Goal: Browse casually: Explore the website without a specific task or goal

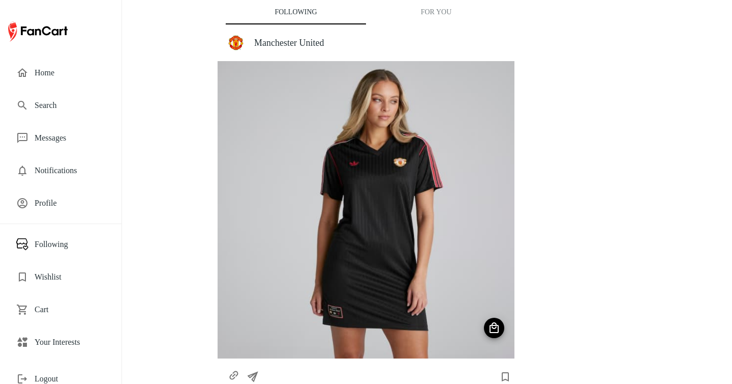
click at [63, 338] on span "Your Interests" at bounding box center [70, 342] width 71 height 12
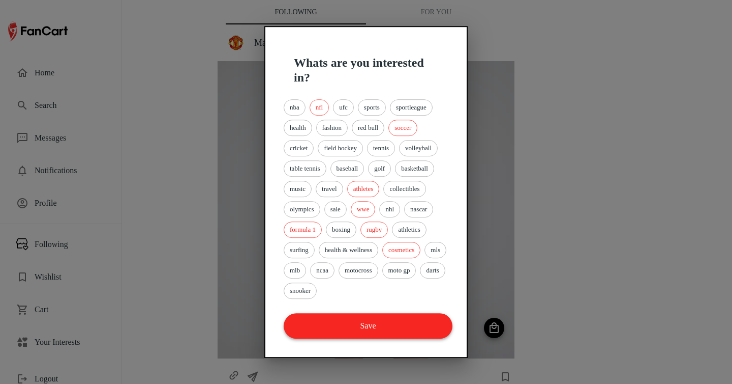
click at [350, 334] on button "Save" at bounding box center [368, 325] width 169 height 25
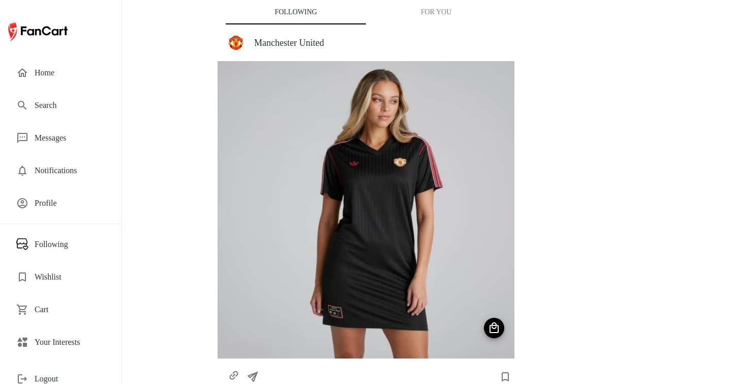
click at [439, 16] on button "For You" at bounding box center [436, 12] width 140 height 24
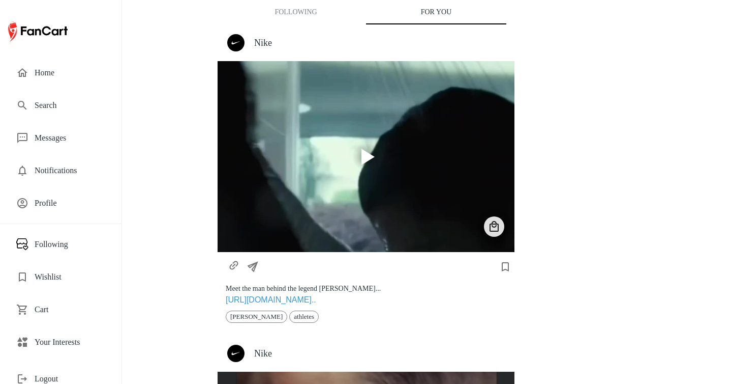
click at [269, 47] on h4 "Nike" at bounding box center [380, 42] width 252 height 11
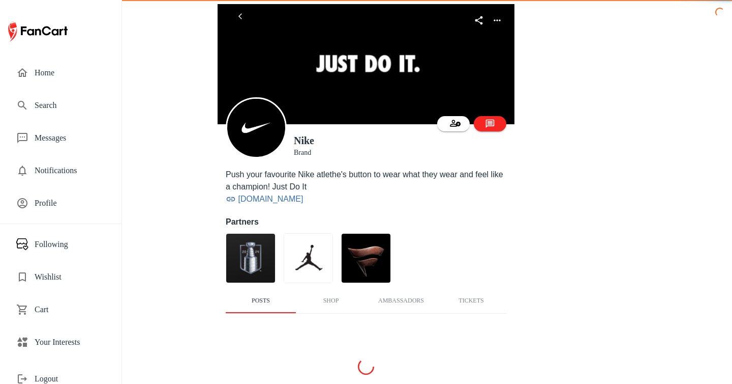
click at [268, 43] on img at bounding box center [366, 64] width 297 height 120
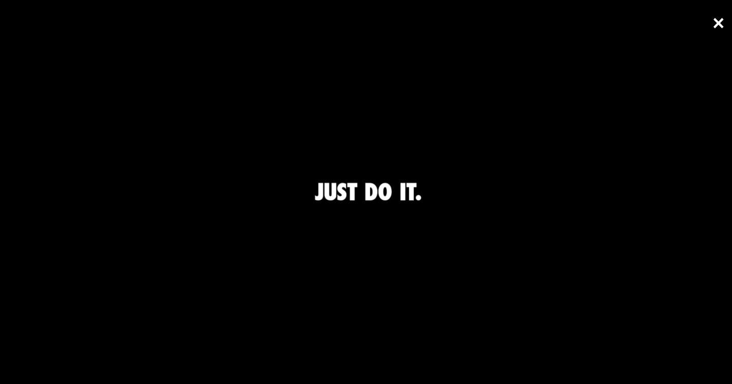
click at [716, 27] on span "×" at bounding box center [719, 23] width 12 height 31
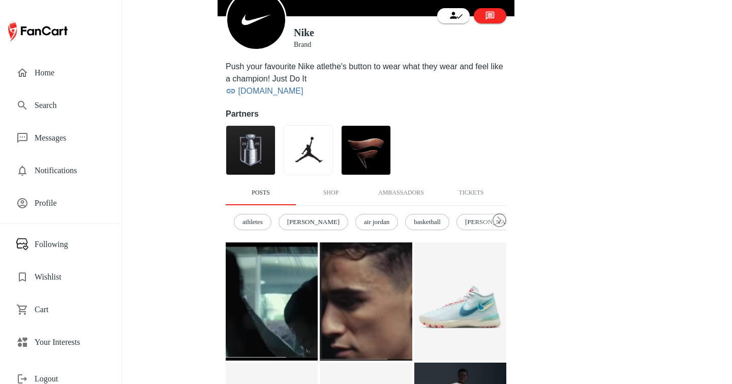
scroll to position [107, 0]
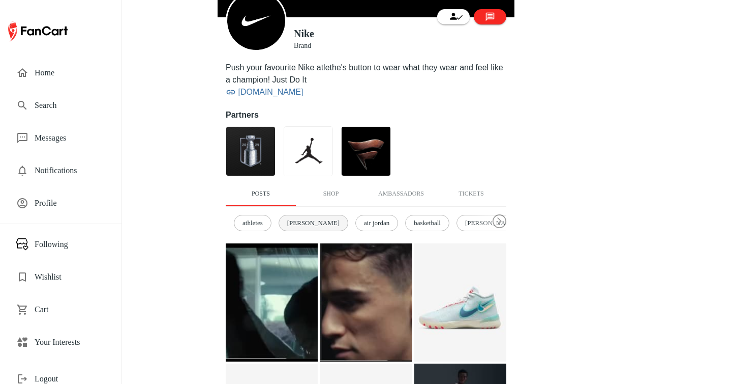
click at [315, 218] on span "ronaldo" at bounding box center [314, 223] width 64 height 10
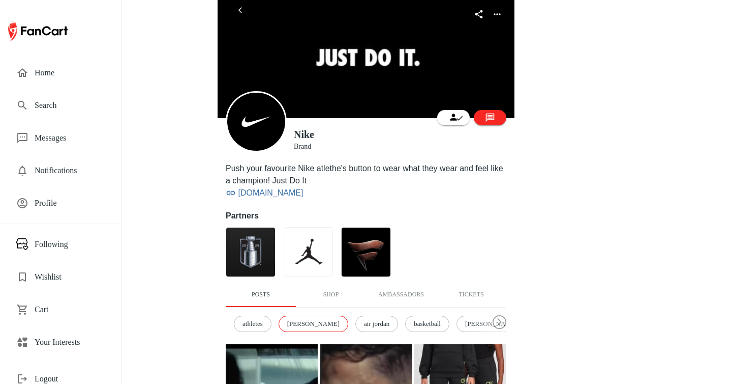
scroll to position [0, 0]
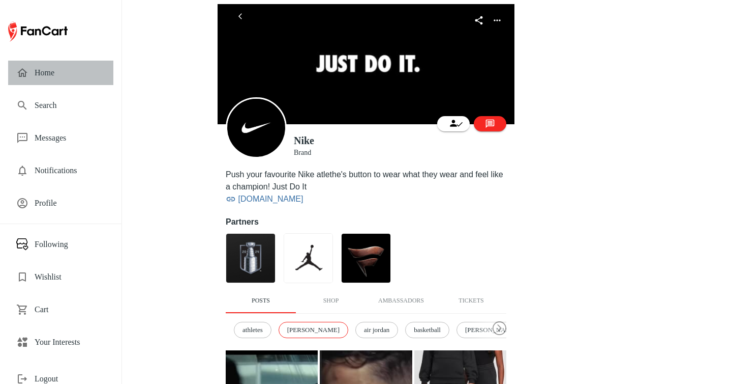
click at [55, 82] on div "Home" at bounding box center [60, 73] width 105 height 24
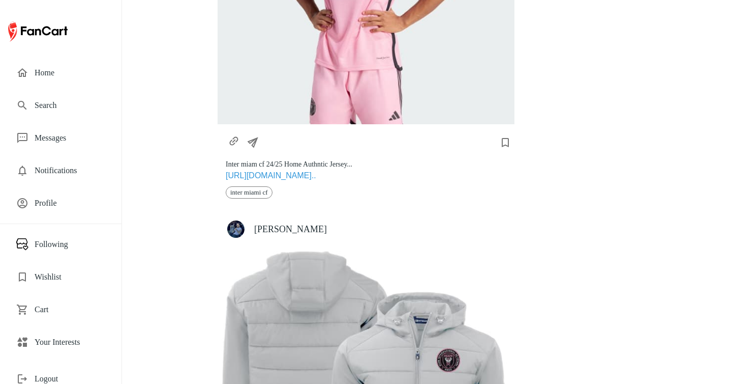
scroll to position [5900, 0]
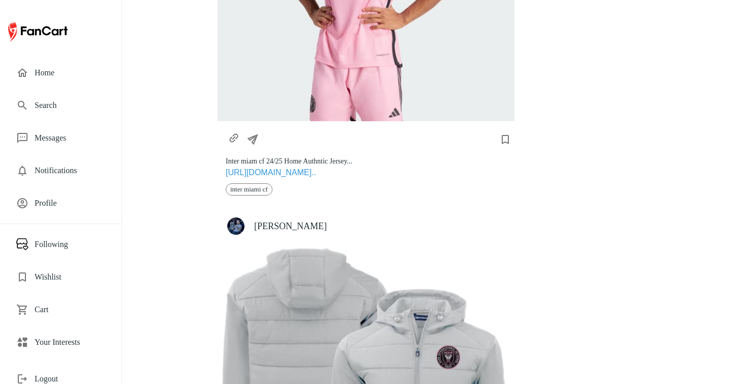
click at [308, 220] on h4 "David Beckham" at bounding box center [380, 225] width 252 height 11
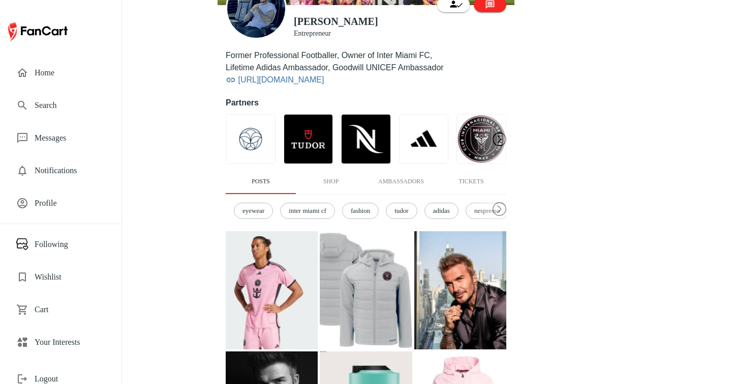
scroll to position [121, 0]
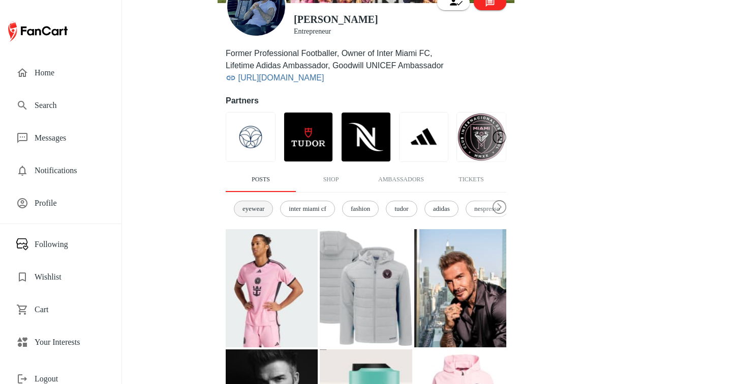
click at [266, 208] on span "eyewear" at bounding box center [253, 208] width 33 height 10
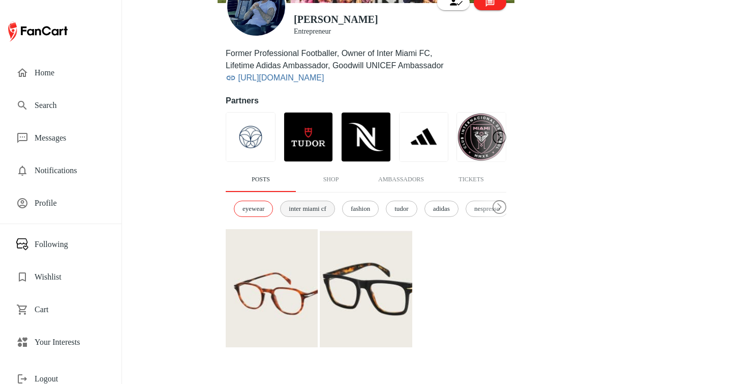
click at [316, 210] on span "inter miami cf" at bounding box center [307, 208] width 49 height 10
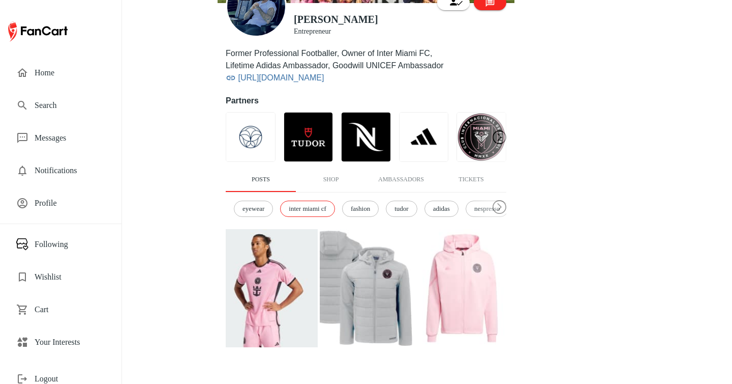
click at [274, 281] on img at bounding box center [272, 288] width 92 height 118
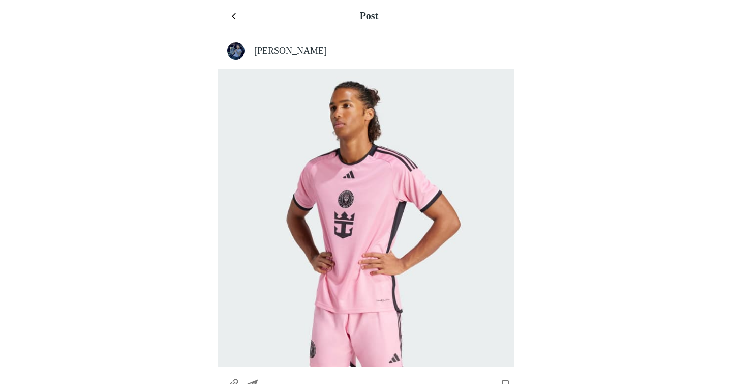
click at [234, 22] on button "menu" at bounding box center [236, 16] width 16 height 16
